Goal: Information Seeking & Learning: Find specific fact

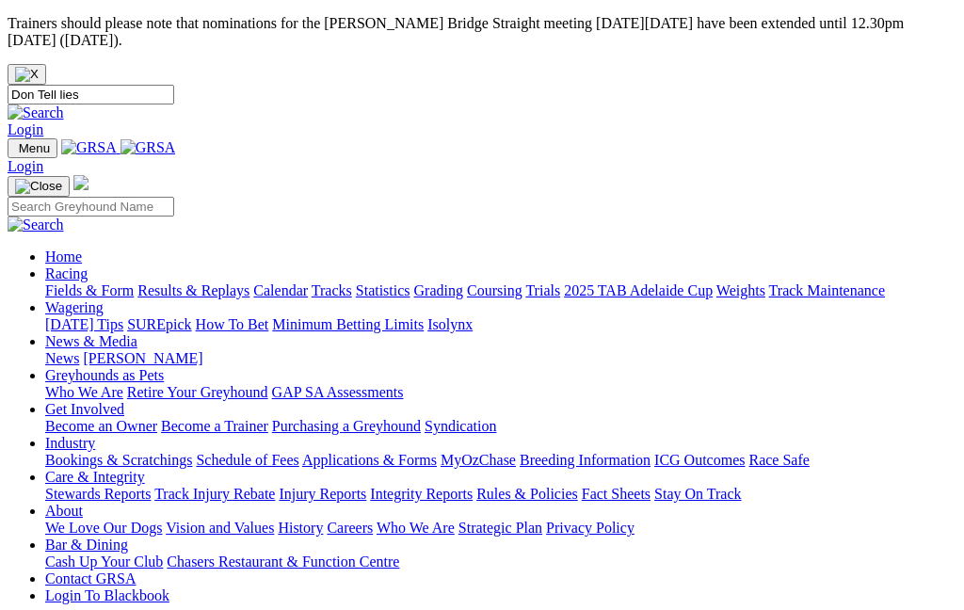
type input "Don Tell lies"
click at [43, 121] on link "Login" at bounding box center [26, 129] width 36 height 16
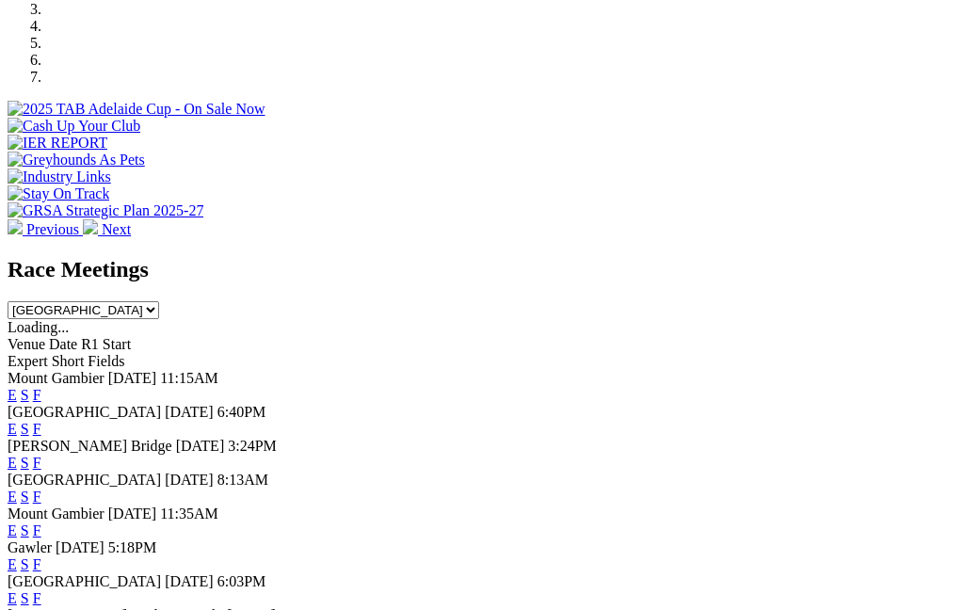
scroll to position [728, 0]
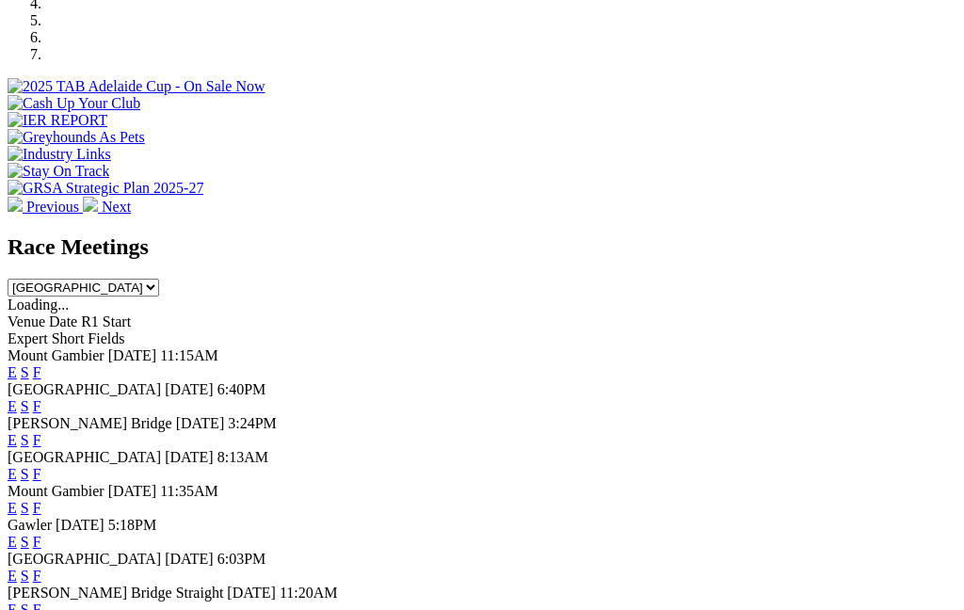
click at [41, 568] on link "F" at bounding box center [37, 576] width 8 height 16
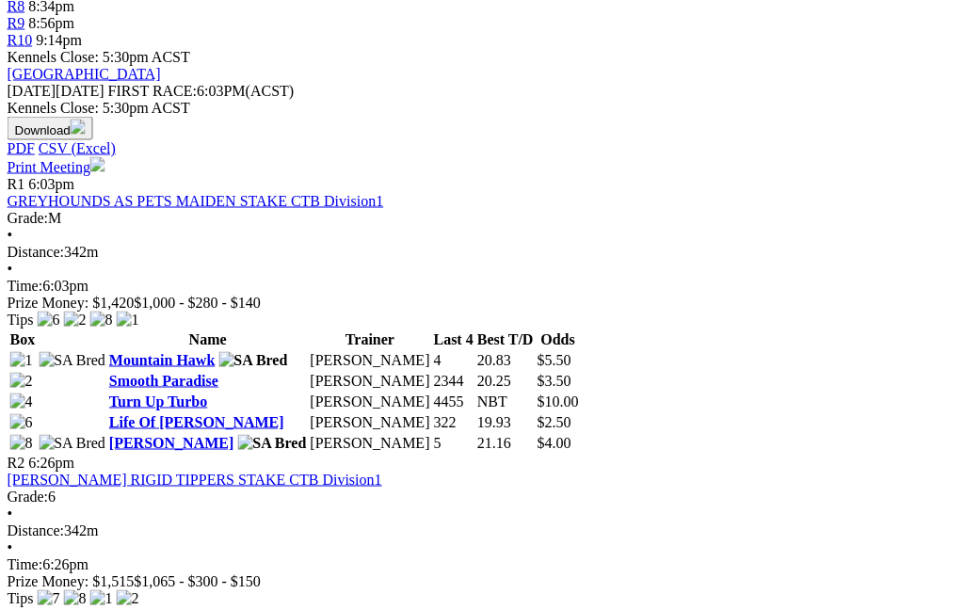
scroll to position [867, 9]
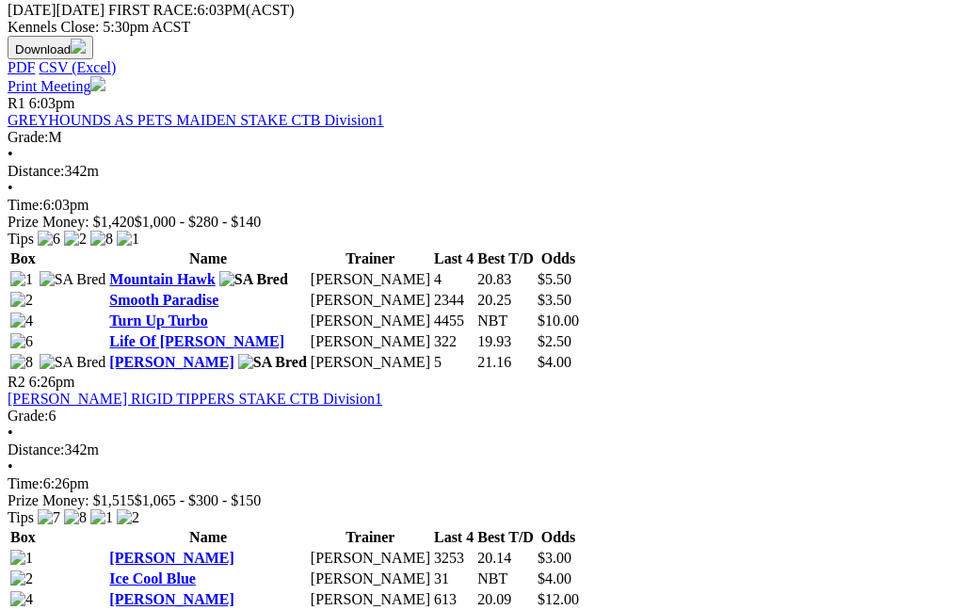
scroll to position [915, 9]
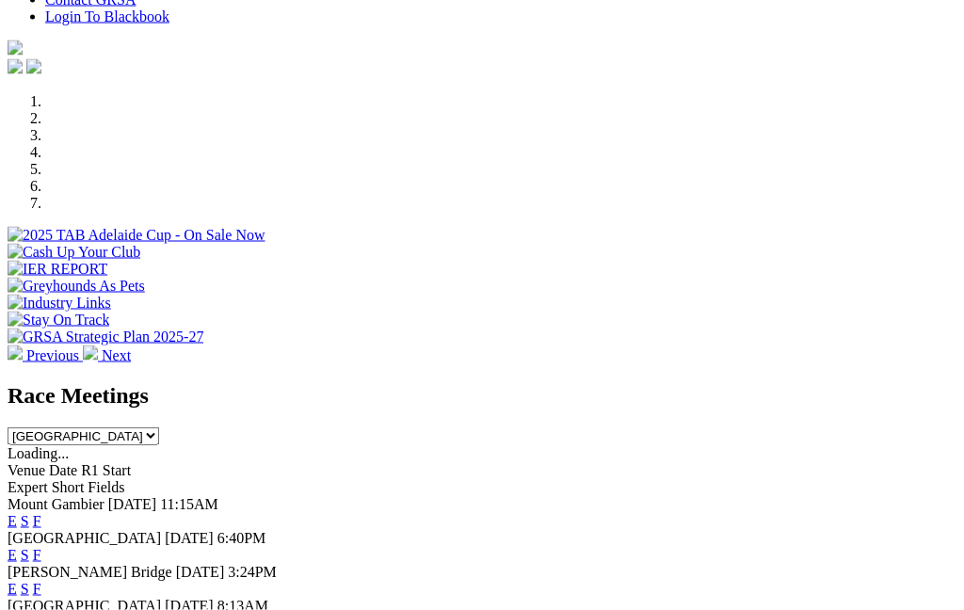
scroll to position [580, 3]
click at [41, 580] on link "F" at bounding box center [37, 588] width 8 height 16
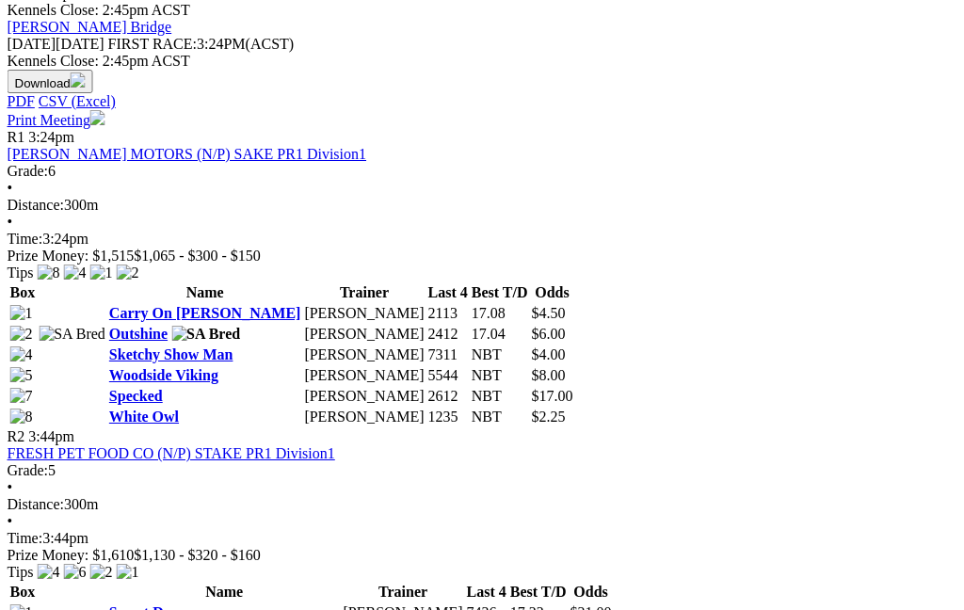
scroll to position [910, 8]
